Goal: Information Seeking & Learning: Learn about a topic

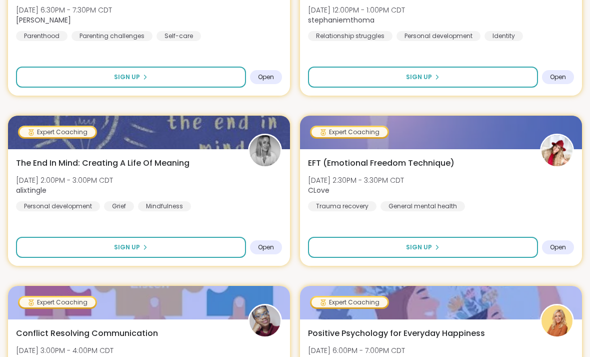
scroll to position [372, 0]
click at [159, 173] on div "The End In Mind: Creating A Life Of Meaning [DATE] 2:00PM - 3:00PM CDT alixting…" at bounding box center [149, 184] width 266 height 54
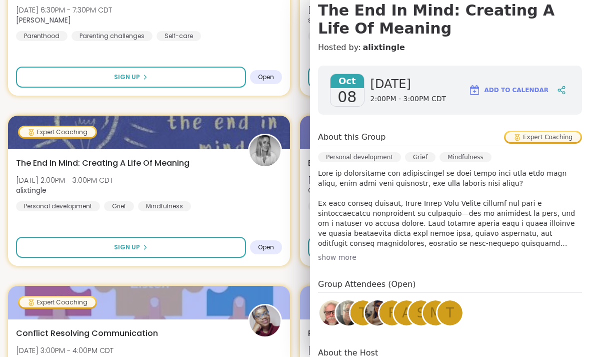
scroll to position [99, 0]
click at [345, 255] on div "show more" at bounding box center [450, 257] width 264 height 10
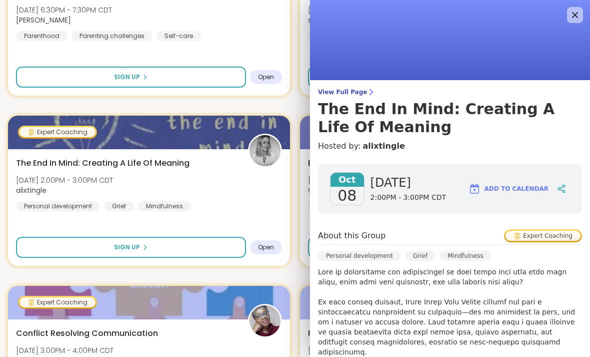
scroll to position [0, 0]
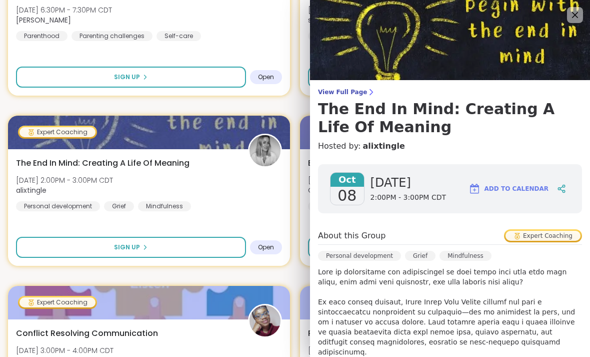
click at [572, 5] on img at bounding box center [450, 40] width 280 height 80
click at [575, 14] on icon at bounding box center [575, 15] width 12 height 12
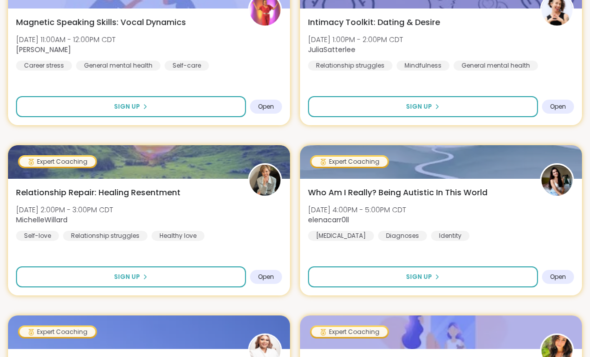
scroll to position [853, 0]
click at [468, 192] on span "Who Am I Really? Being Autistic In This World" at bounding box center [398, 193] width 180 height 12
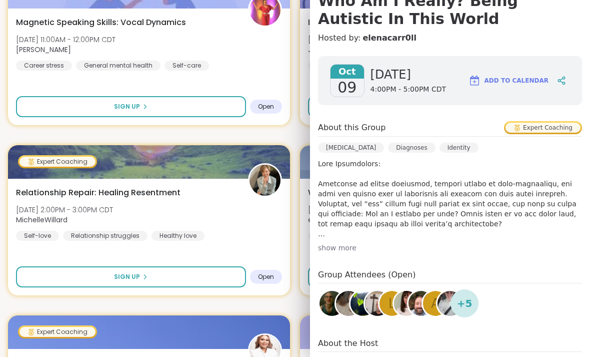
scroll to position [112, 0]
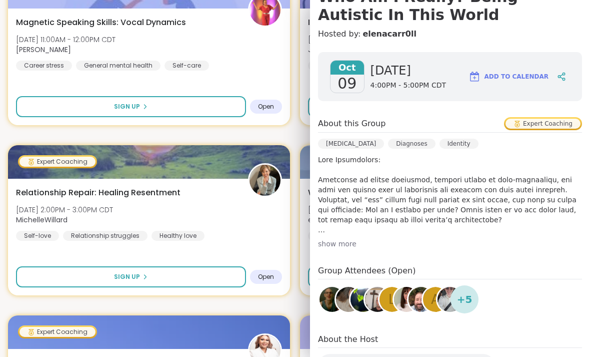
click at [337, 248] on div "show more" at bounding box center [450, 244] width 264 height 10
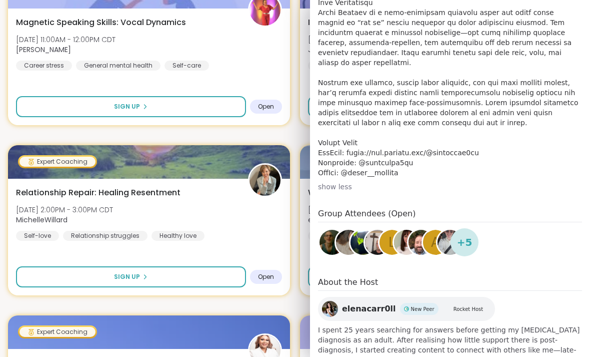
scroll to position [509, 0]
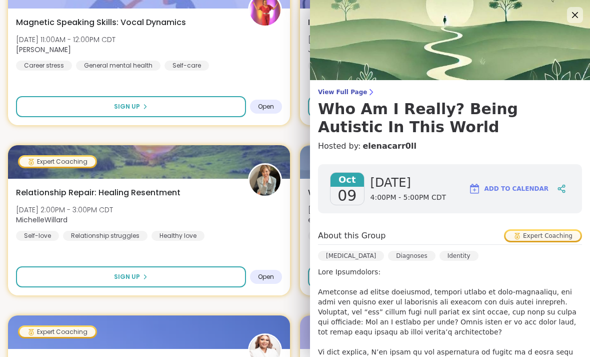
scroll to position [0, 0]
click at [280, 234] on div "Relationship Repair: Healing Resentment [DATE] 2:00PM - 3:00PM CDT MichelleWill…" at bounding box center [149, 214] width 266 height 54
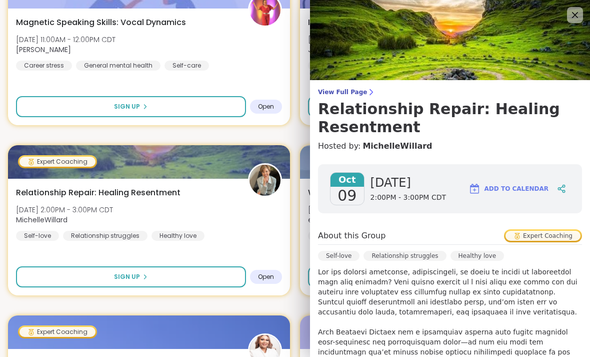
click at [572, 7] on img at bounding box center [450, 40] width 280 height 80
click at [570, 15] on icon at bounding box center [575, 15] width 12 height 12
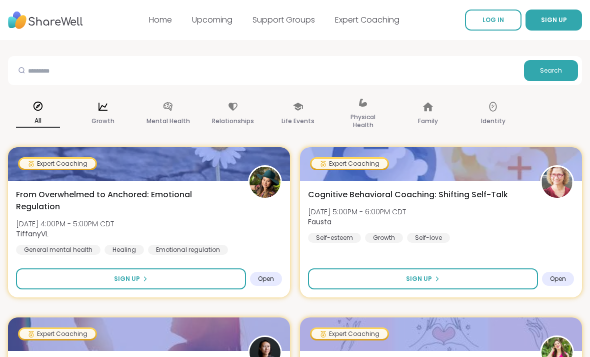
click at [106, 110] on icon at bounding box center [103, 106] width 11 height 11
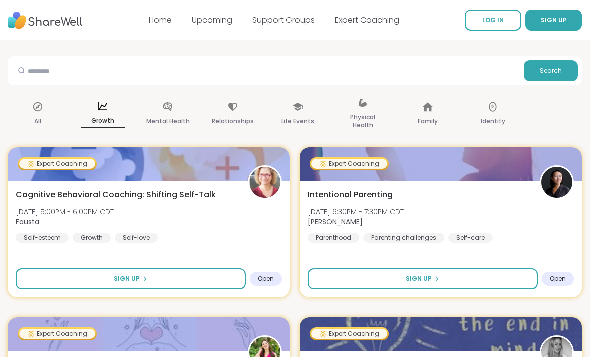
click at [163, 113] on div "Mental Health" at bounding box center [168, 114] width 60 height 50
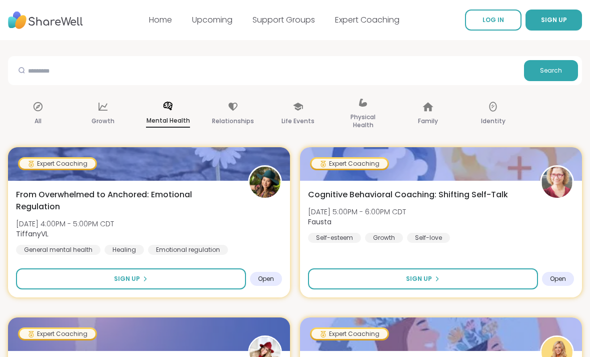
click at [302, 116] on p "Life Events" at bounding box center [298, 121] width 33 height 12
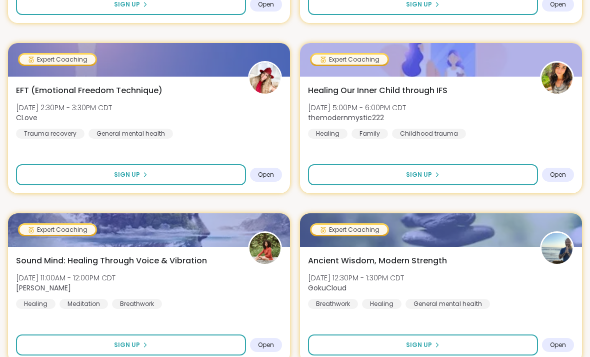
scroll to position [274, 0]
click at [448, 109] on div "Healing Our Inner Child through IFS [DATE] 5:00PM - 6:00PM CDT themodernmystic2…" at bounding box center [441, 112] width 266 height 54
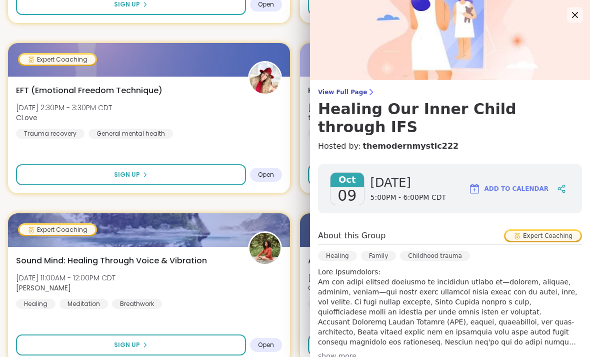
click at [576, 12] on icon at bounding box center [575, 15] width 12 height 12
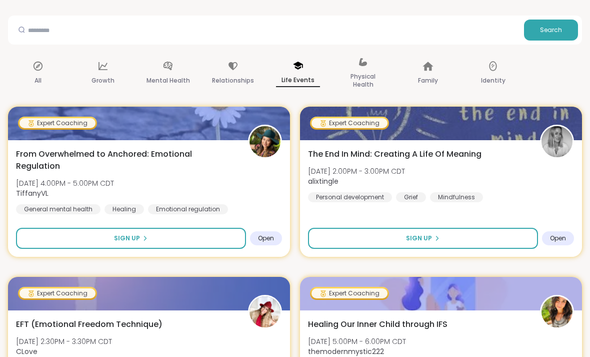
scroll to position [0, 0]
